Goal: Book appointment/travel/reservation

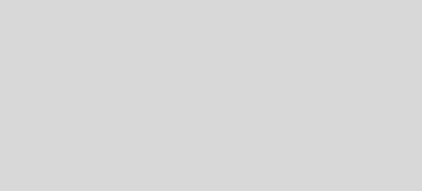
select select "es"
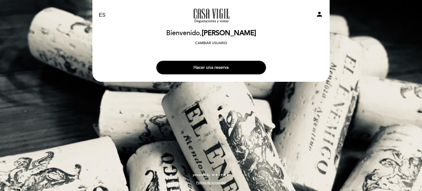
click at [204, 69] on button "Hacer una reserva" at bounding box center [211, 68] width 110 height 14
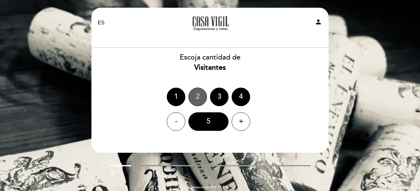
click at [195, 100] on div "2" at bounding box center [197, 97] width 19 height 19
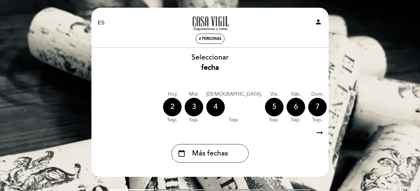
click at [321, 132] on icon "arrow_right_alt" at bounding box center [319, 132] width 9 height 13
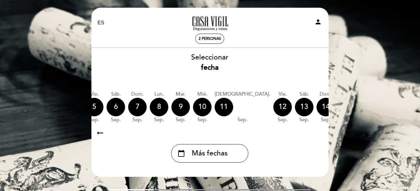
scroll to position [0, 180]
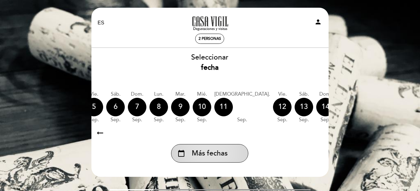
click at [230, 152] on div "calendar_today Más fechas" at bounding box center [209, 153] width 77 height 19
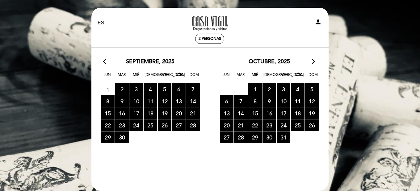
click at [139, 114] on span "17 RESERVAS DISPONIBLES" at bounding box center [136, 112] width 14 height 11
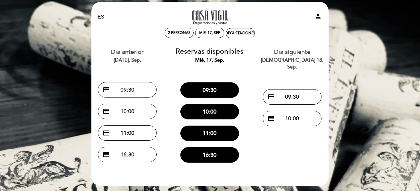
scroll to position [0, 0]
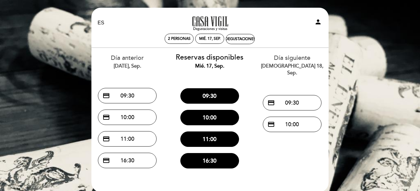
click at [317, 23] on icon "person" at bounding box center [317, 21] width 7 height 7
select select "es"
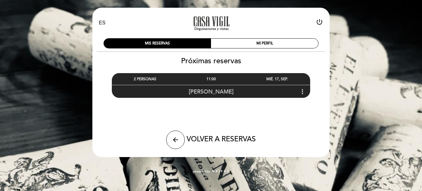
click at [302, 91] on icon "more_vert" at bounding box center [302, 91] width 7 height 7
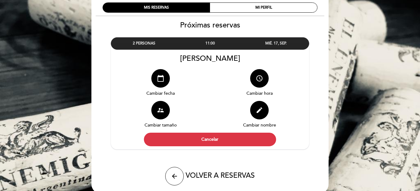
scroll to position [49, 0]
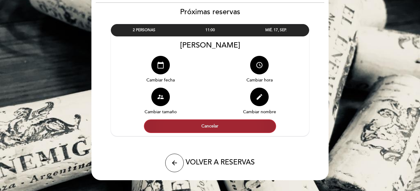
click at [211, 128] on button "Cancelar" at bounding box center [210, 127] width 132 height 14
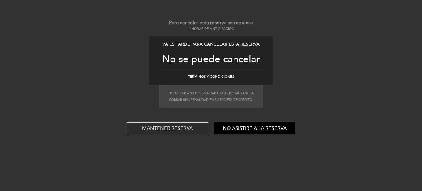
click at [183, 124] on button "Mantener reserva" at bounding box center [168, 129] width 82 height 12
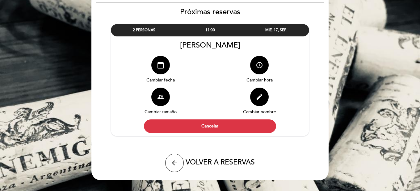
drag, startPoint x: 138, startPoint y: 31, endPoint x: 124, endPoint y: 47, distance: 21.4
click at [124, 47] on div "2 PERSONAS 11:00 MIÉ. 17, SEP. [PERSON_NAME] access_time" at bounding box center [210, 80] width 198 height 112
click at [159, 96] on icon "supervisor_account" at bounding box center [160, 96] width 7 height 7
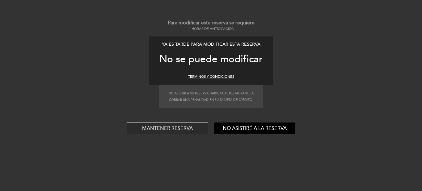
click at [179, 128] on button "Mantener reserva" at bounding box center [168, 129] width 82 height 12
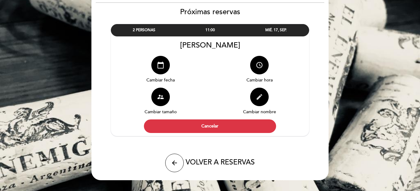
click at [258, 96] on icon "edit" at bounding box center [259, 96] width 7 height 7
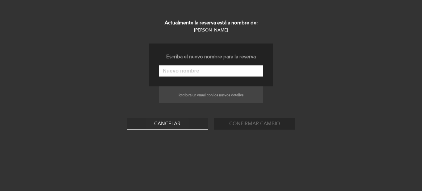
click at [173, 123] on button "Cancelar" at bounding box center [168, 124] width 82 height 12
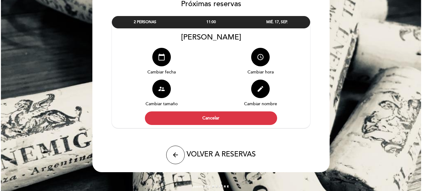
scroll to position [61, 0]
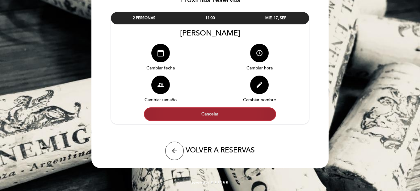
click at [210, 113] on button "Cancelar" at bounding box center [210, 114] width 132 height 14
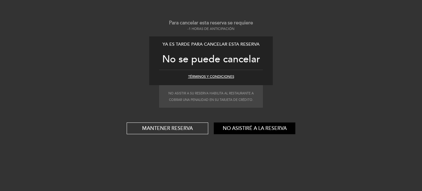
click at [205, 74] on div "Ya es tarde para cancelar esta reserva No se puede cancelar Términos y condicio…" at bounding box center [211, 60] width 124 height 49
click at [214, 76] on button "Términos y condiciones" at bounding box center [211, 76] width 46 height 5
click at [212, 75] on button "Términos y condiciones" at bounding box center [211, 76] width 46 height 5
